Goal: Task Accomplishment & Management: Use online tool/utility

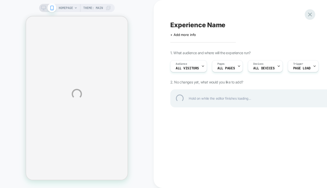
click at [311, 14] on div at bounding box center [310, 14] width 11 height 11
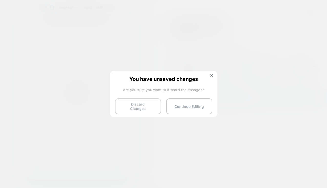
click at [140, 103] on button "Discard Changes" at bounding box center [138, 106] width 46 height 16
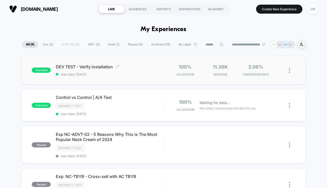
click at [140, 71] on div "DEV TEST - Verify installation Click to edit experience details Click to edit e…" at bounding box center [110, 70] width 108 height 12
